Goal: Task Accomplishment & Management: Manage account settings

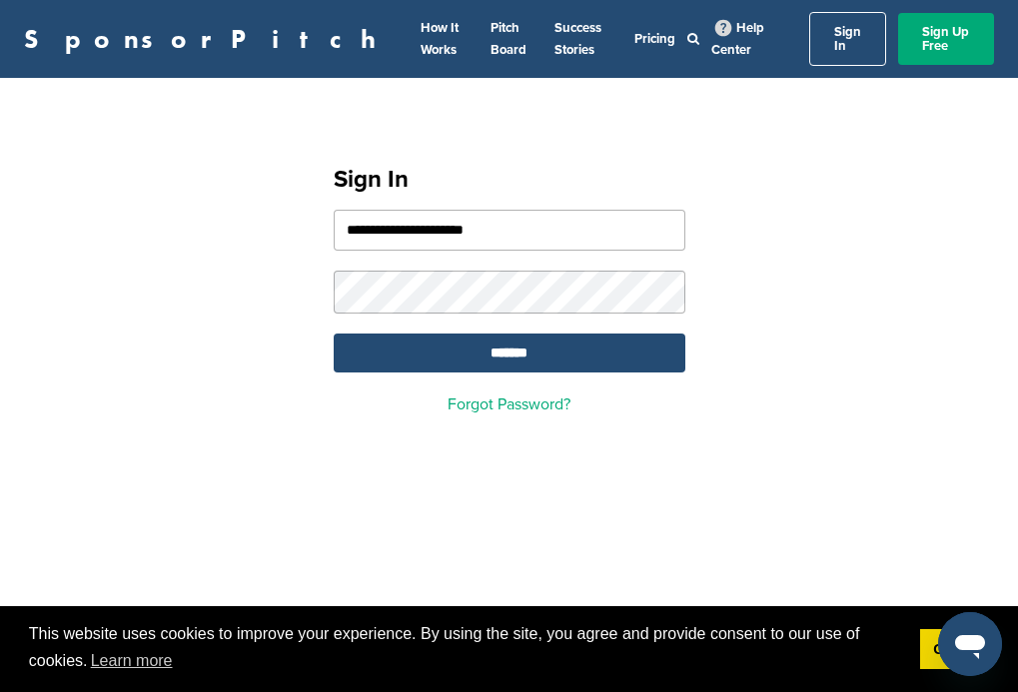
type input "**********"
click at [508, 342] on input "*******" at bounding box center [510, 353] width 352 height 39
